Goal: Task Accomplishment & Management: Use online tool/utility

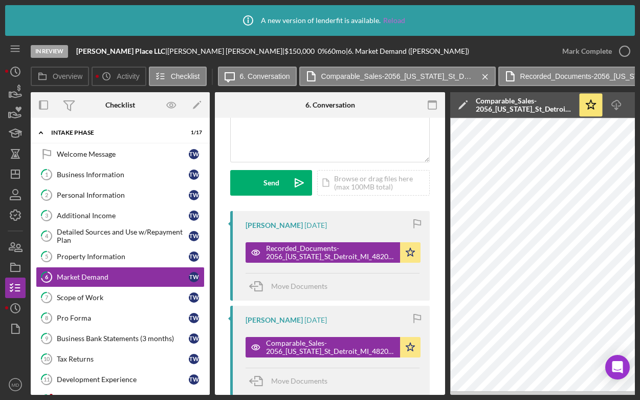
click at [390, 20] on link "Reload" at bounding box center [394, 20] width 22 height 8
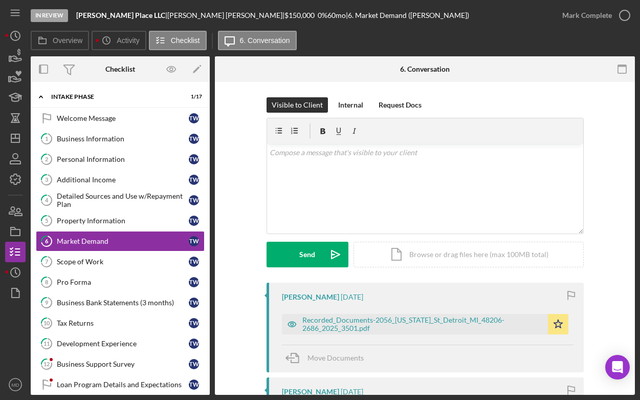
scroll to position [3, 0]
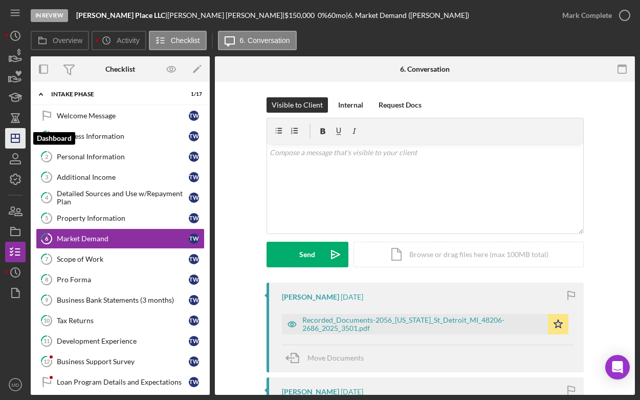
click at [18, 136] on icon "Icon/Dashboard" at bounding box center [16, 138] width 26 height 26
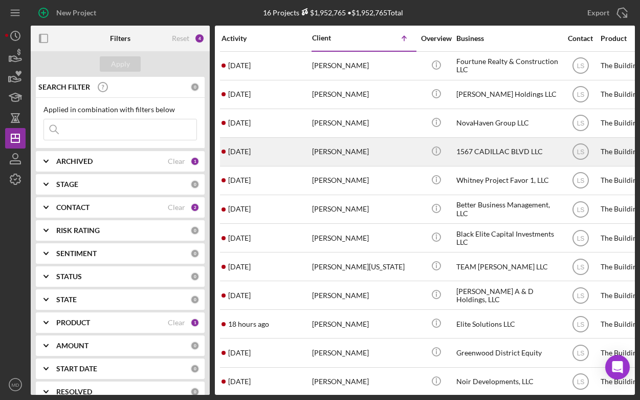
click at [335, 157] on div "Antoine Hayes" at bounding box center [363, 151] width 102 height 27
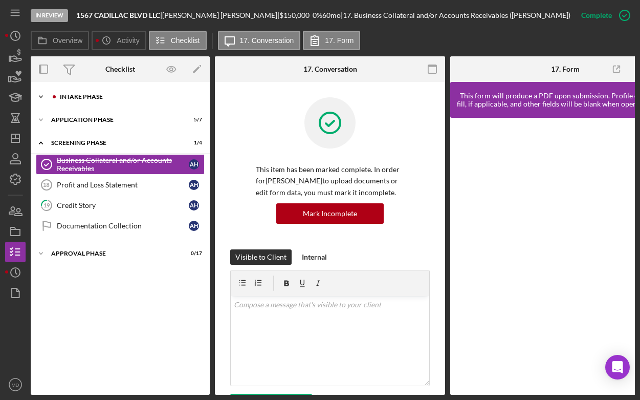
click at [40, 98] on icon "Icon/Expander" at bounding box center [41, 96] width 20 height 20
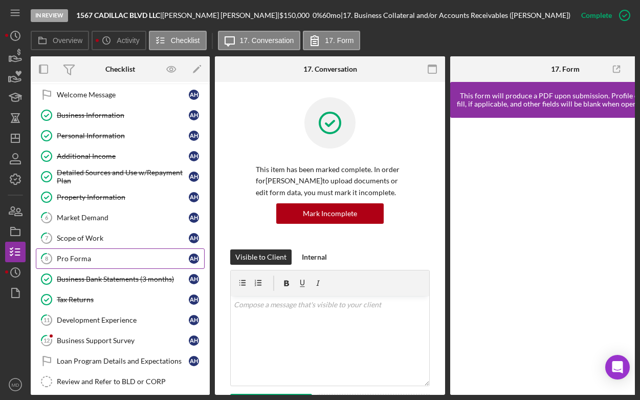
scroll to position [23, 0]
click at [99, 236] on div "Scope of Work" at bounding box center [123, 238] width 132 height 8
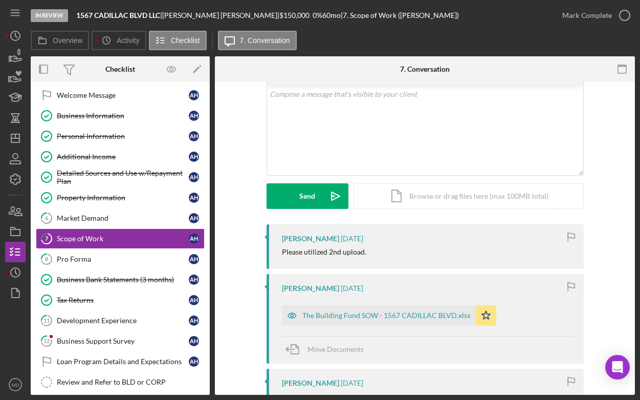
scroll to position [66, 0]
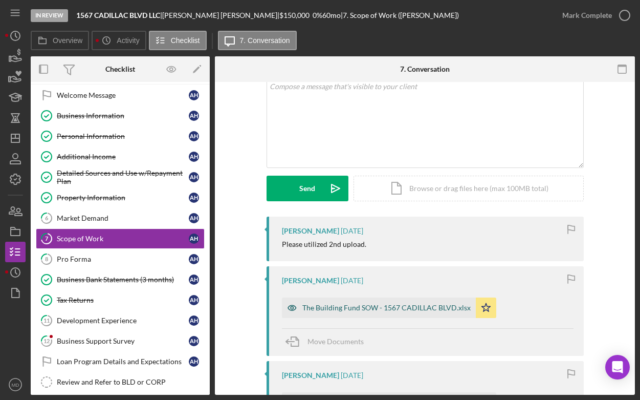
click at [360, 306] on div "The Building Fund SOW - 1567 CADILLAC BLVD.xlsx" at bounding box center [386, 307] width 168 height 8
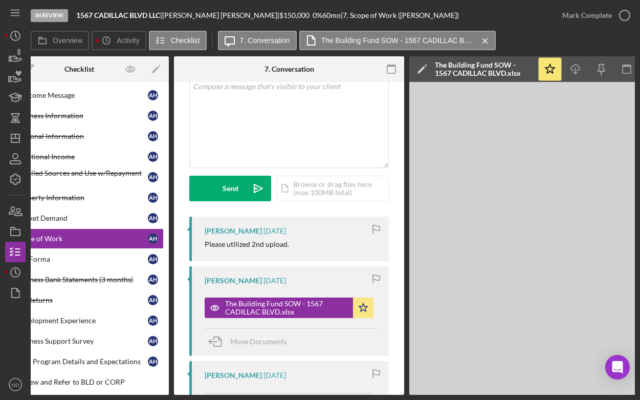
scroll to position [0, 122]
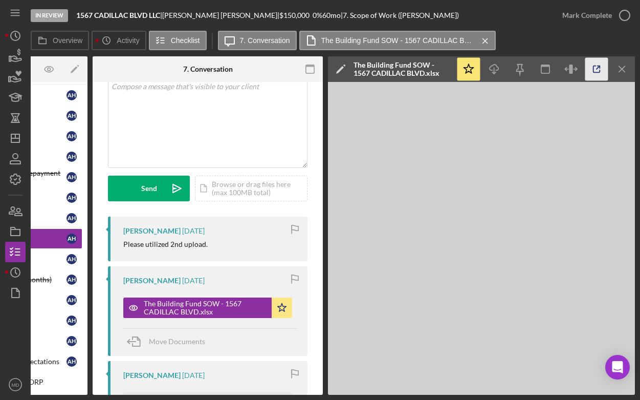
click at [591, 68] on icon "button" at bounding box center [596, 69] width 23 height 23
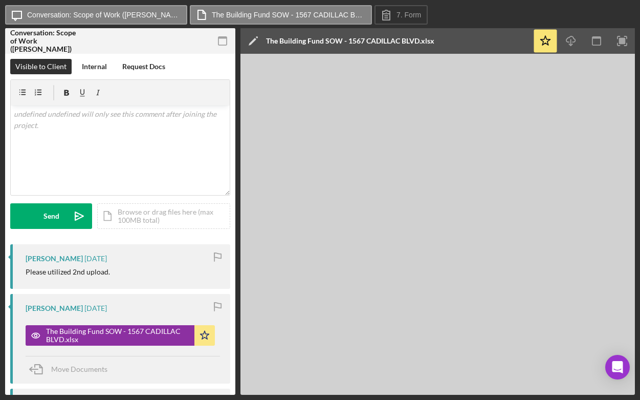
drag, startPoint x: 477, startPoint y: 40, endPoint x: 466, endPoint y: 56, distance: 19.4
click at [476, 41] on div "Icon/Edit The Building Fund SOW - 1567 CADILLAC BLVD.xlsx" at bounding box center [386, 41] width 292 height 26
click at [507, 44] on div "Icon/Edit The Building Fund SOW - 1567 CADILLAC BLVD.xlsx" at bounding box center [386, 41] width 292 height 26
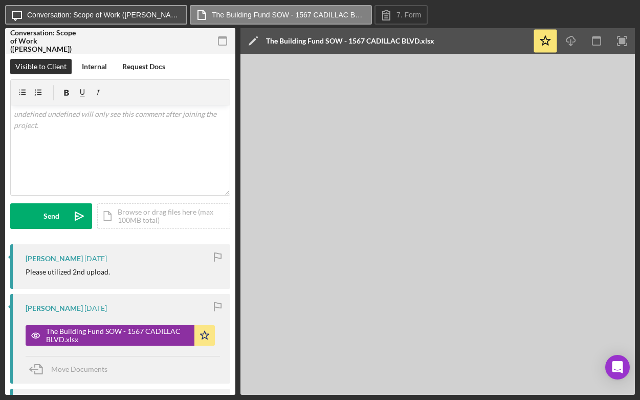
click at [129, 15] on label "Conversation: Scope of Work (Antoine H.)" at bounding box center [103, 15] width 153 height 8
